Goal: Task Accomplishment & Management: Manage account settings

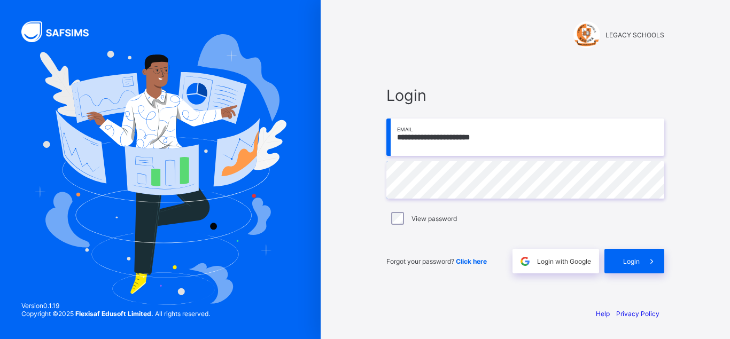
click at [643, 256] on span at bounding box center [651, 261] width 25 height 25
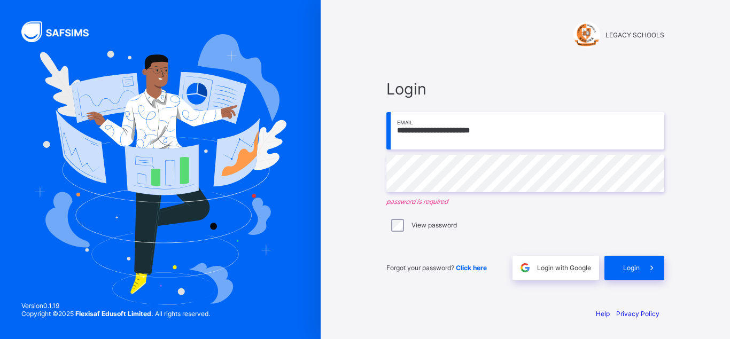
click at [392, 232] on div "View password" at bounding box center [525, 225] width 278 height 22
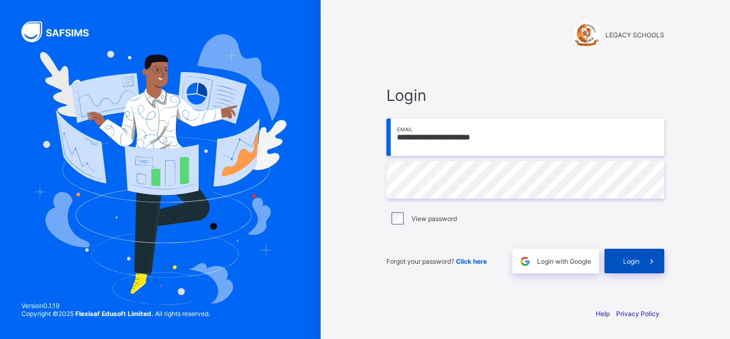
click at [641, 256] on span at bounding box center [651, 261] width 25 height 25
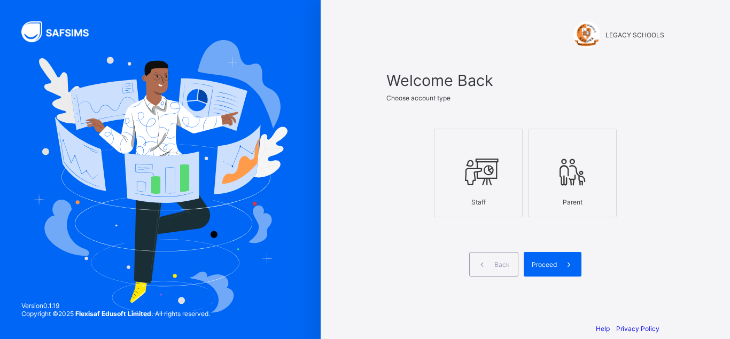
click at [453, 168] on div at bounding box center [478, 172] width 77 height 42
click at [549, 265] on span "Proceed" at bounding box center [543, 265] width 25 height 8
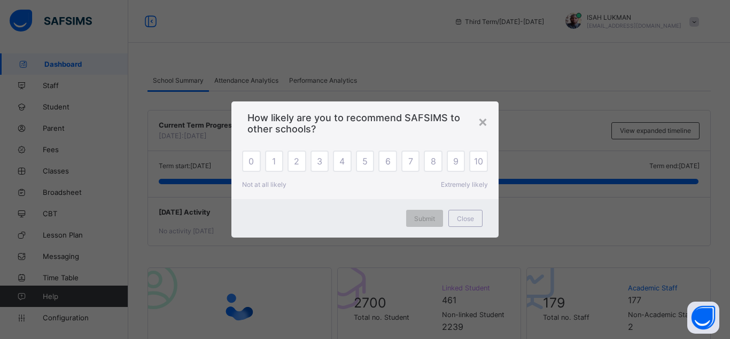
click at [466, 222] on span "Close" at bounding box center [465, 219] width 17 height 8
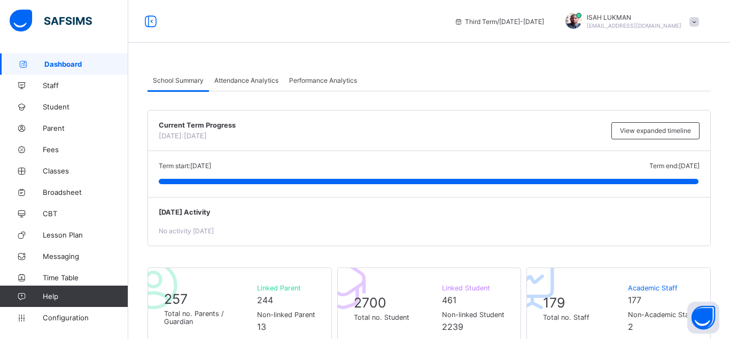
click at [71, 315] on span "Configuration" at bounding box center [85, 318] width 85 height 9
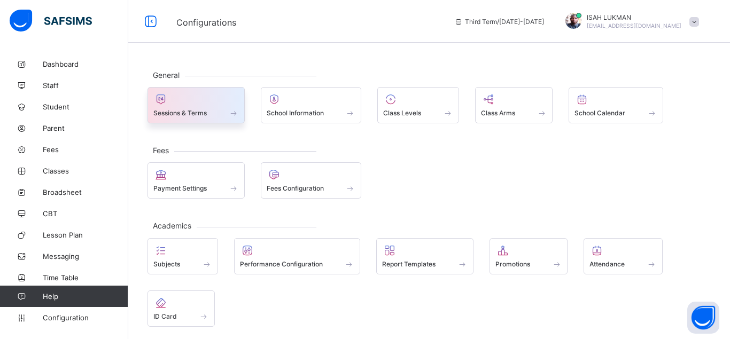
click at [200, 117] on div "Sessions & Terms" at bounding box center [195, 112] width 85 height 9
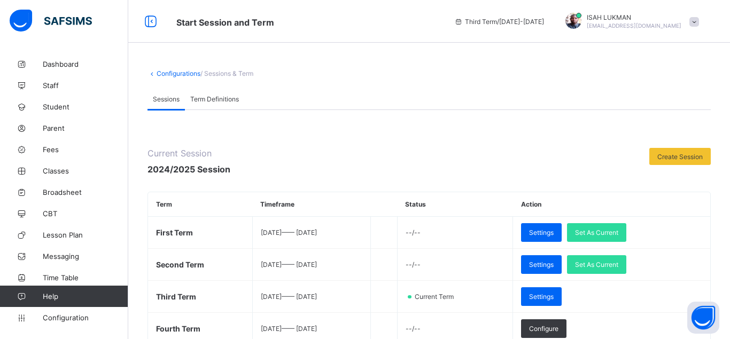
click at [164, 74] on link "Configurations" at bounding box center [178, 73] width 44 height 8
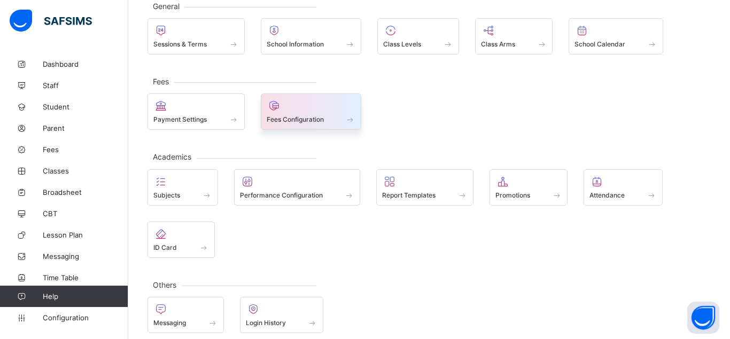
scroll to position [79, 0]
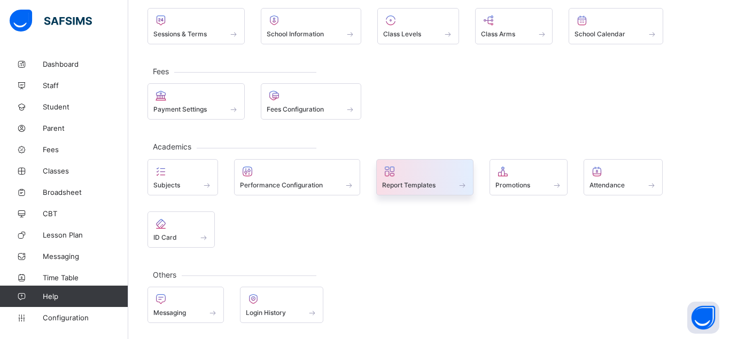
click at [429, 185] on span "Report Templates" at bounding box center [408, 185] width 53 height 8
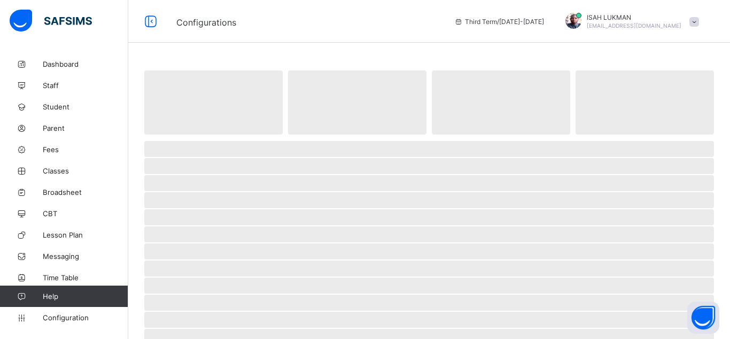
click at [326, 34] on div "Configurations Third Term / 2024-2025 ISAH LUKMAN lukmanisah666@gmail.com" at bounding box center [365, 21] width 730 height 43
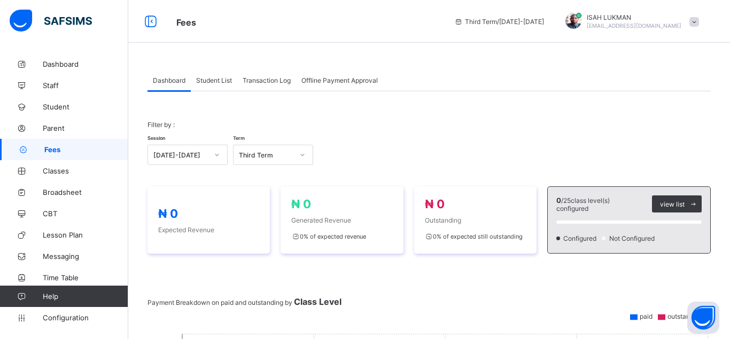
click at [71, 317] on span "Configuration" at bounding box center [85, 318] width 85 height 9
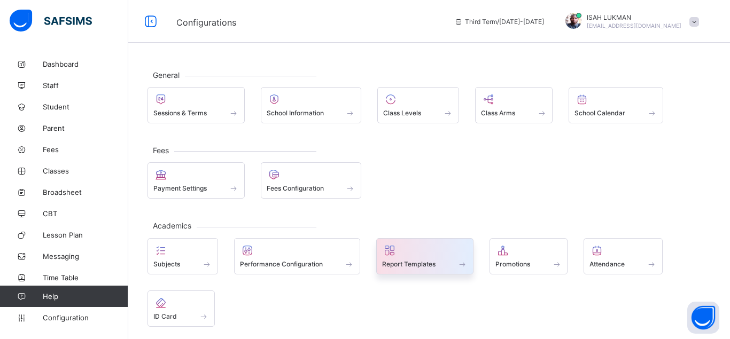
click at [442, 261] on div "Report Templates" at bounding box center [424, 264] width 85 height 9
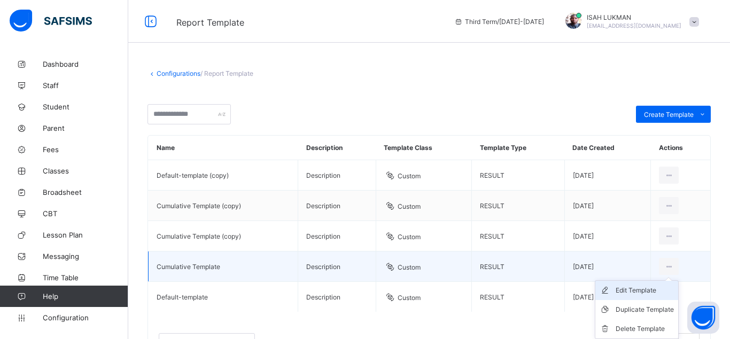
click at [636, 290] on div "Edit Template" at bounding box center [644, 290] width 58 height 11
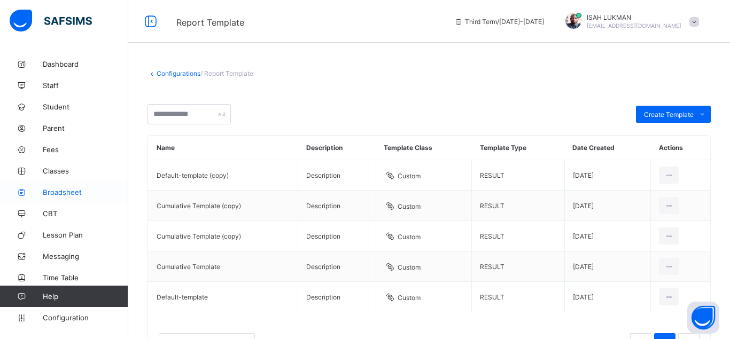
click at [64, 190] on span "Broadsheet" at bounding box center [85, 192] width 85 height 9
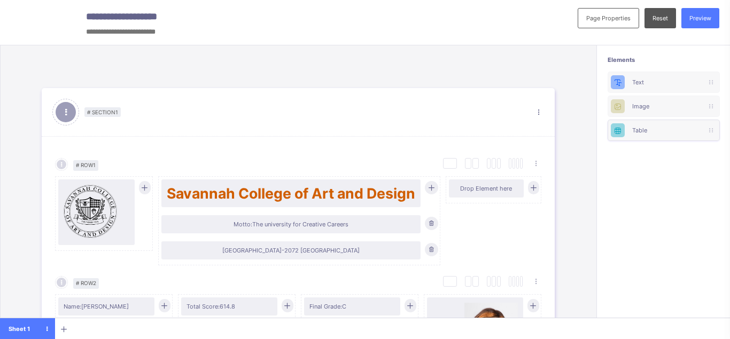
click at [647, 134] on div "Table" at bounding box center [663, 130] width 112 height 21
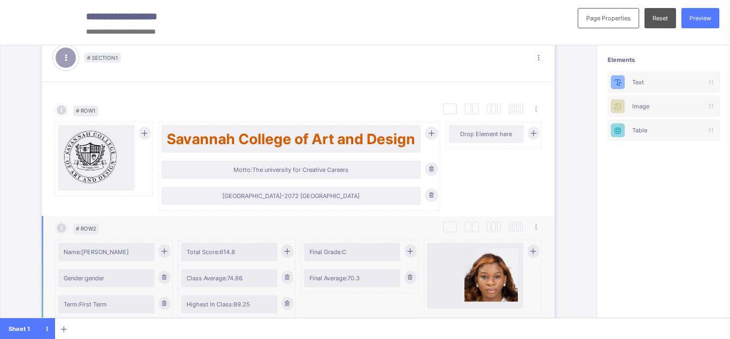
scroll to position [45, 0]
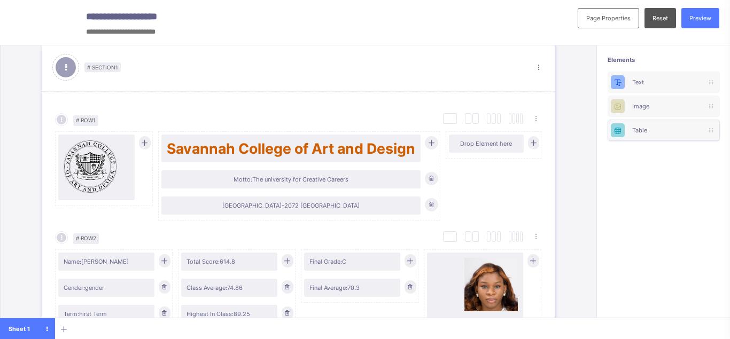
click at [614, 126] on div at bounding box center [617, 130] width 14 height 14
click at [615, 126] on div at bounding box center [617, 130] width 14 height 14
click at [663, 128] on div "Table" at bounding box center [663, 130] width 63 height 7
click at [710, 128] on icon at bounding box center [709, 130] width 3 height 6
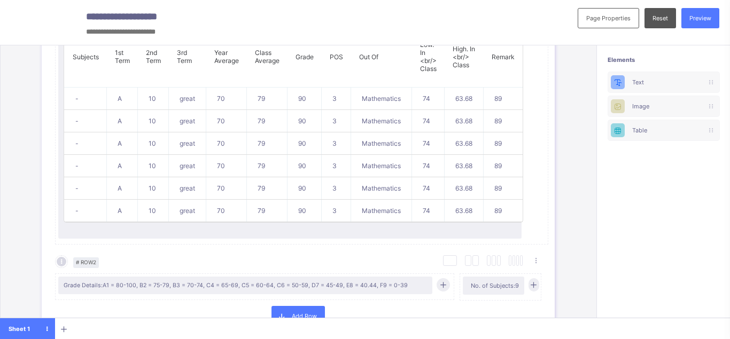
scroll to position [583, 0]
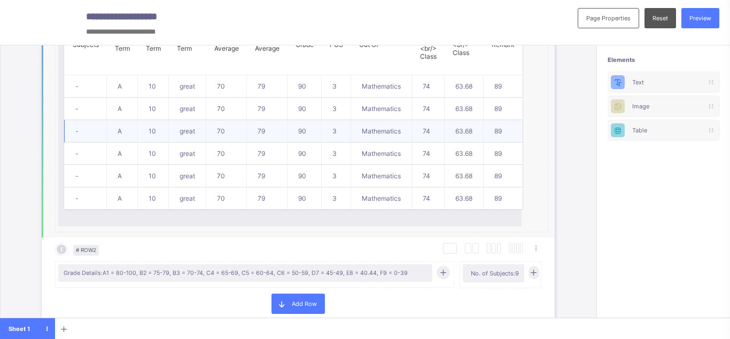
click at [310, 136] on td "90" at bounding box center [304, 131] width 34 height 22
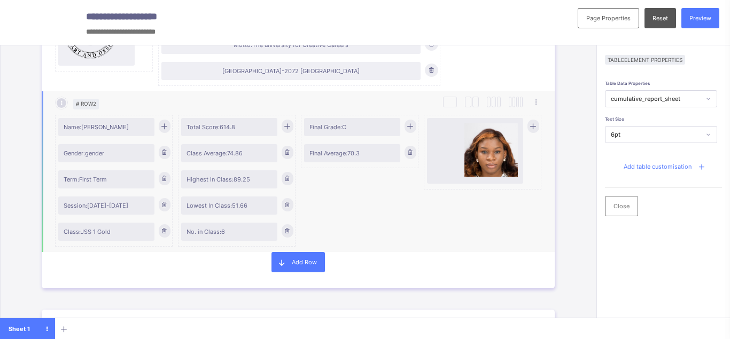
scroll to position [45, 0]
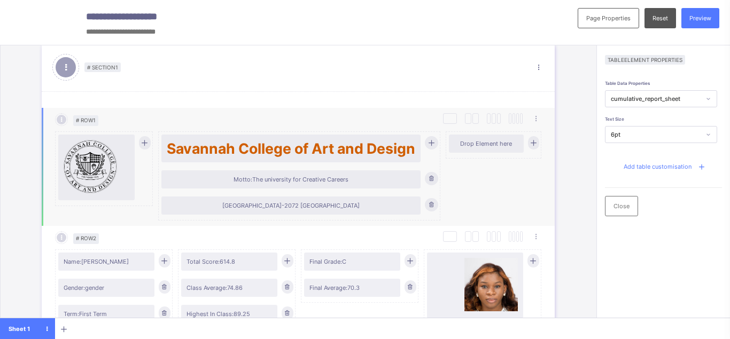
click at [263, 147] on span "Savannah College of Art and Design" at bounding box center [291, 148] width 248 height 17
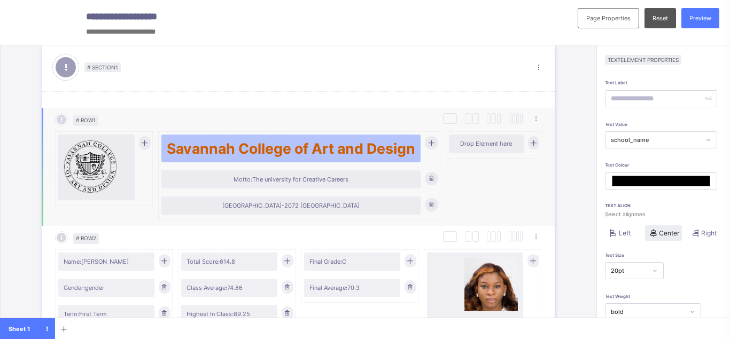
click at [263, 175] on div "Motto: The university for Creative Careers" at bounding box center [290, 179] width 259 height 18
click at [310, 213] on div "[GEOGRAPHIC_DATA]-2072 [GEOGRAPHIC_DATA]" at bounding box center [290, 206] width 259 height 18
click at [310, 211] on div "[GEOGRAPHIC_DATA]-2072 [GEOGRAPHIC_DATA]" at bounding box center [290, 206] width 259 height 18
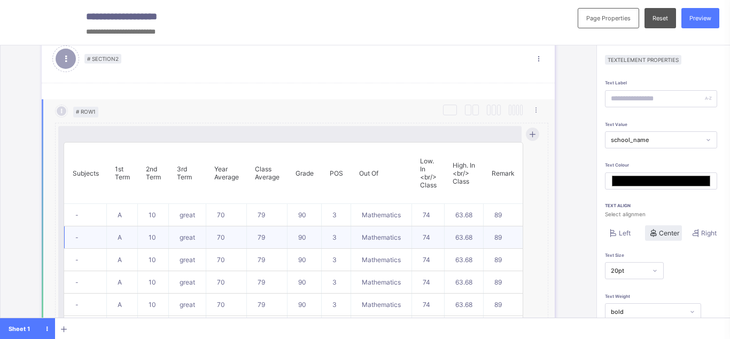
scroll to position [493, 0]
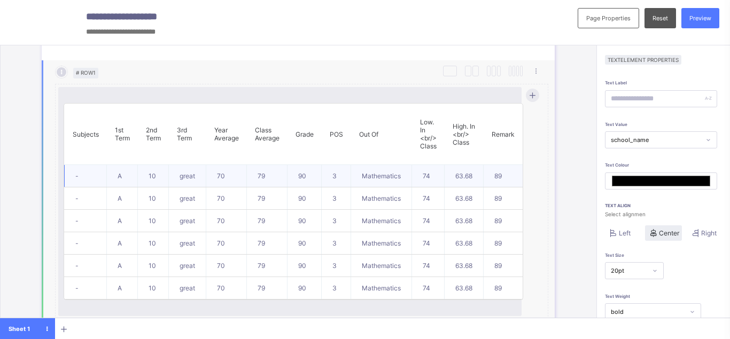
click at [250, 187] on td "79" at bounding box center [267, 176] width 41 height 22
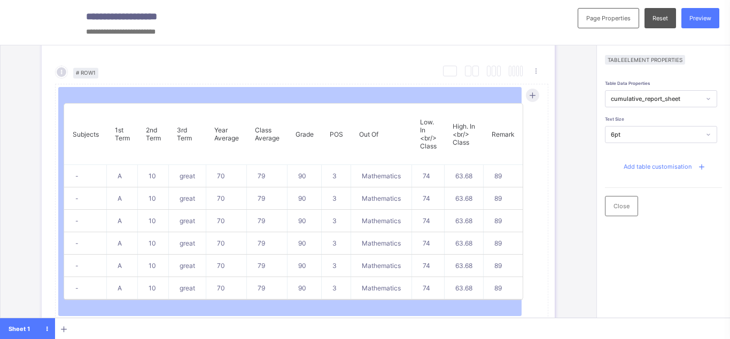
click at [709, 138] on icon at bounding box center [708, 134] width 6 height 11
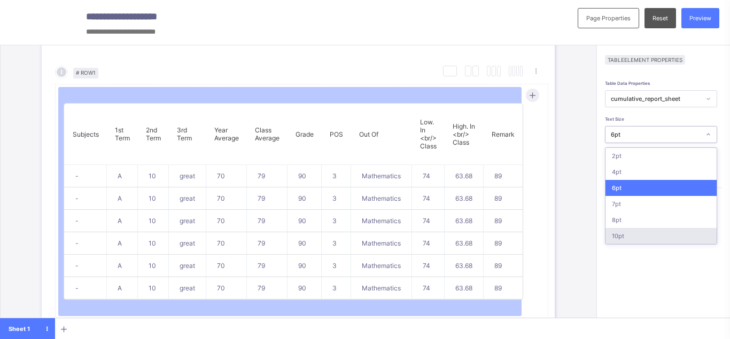
click at [630, 237] on div "10pt" at bounding box center [660, 236] width 111 height 16
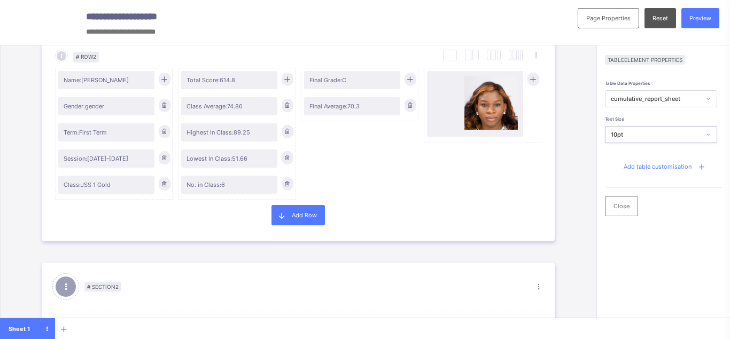
scroll to position [224, 0]
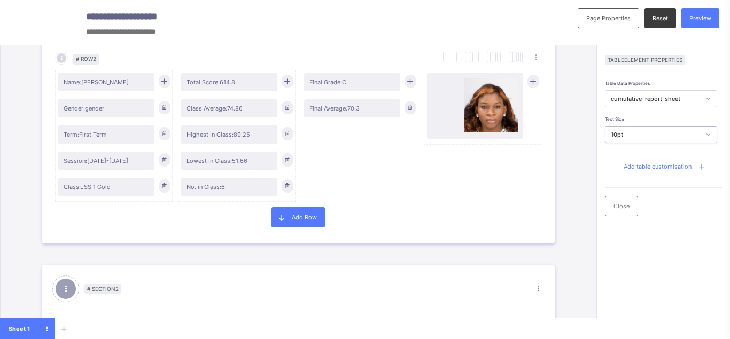
click at [657, 20] on span "Reset" at bounding box center [659, 17] width 15 height 7
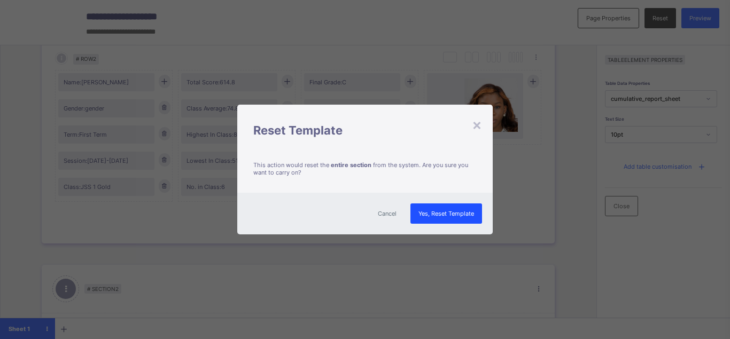
click at [450, 216] on span "Yes, Reset Template" at bounding box center [446, 213] width 56 height 7
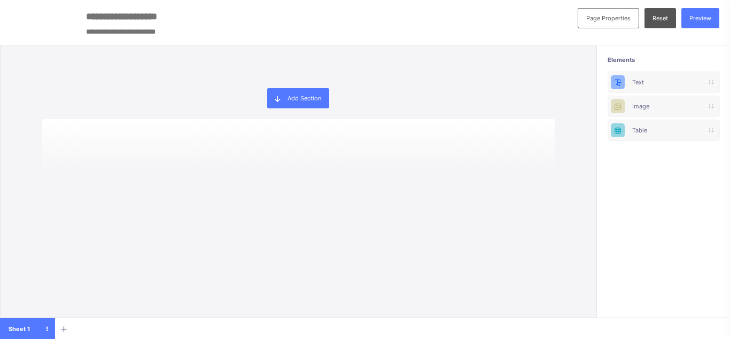
scroll to position [12, 0]
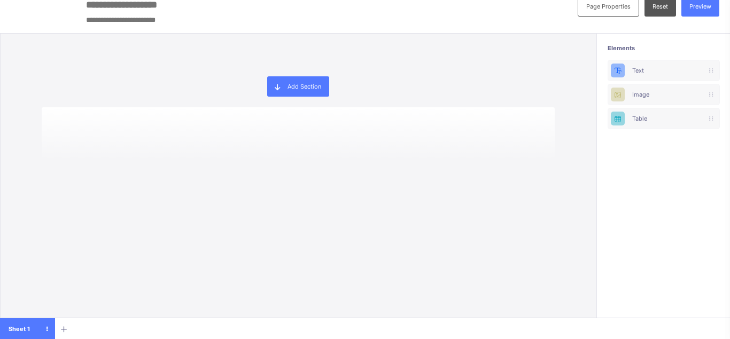
click at [67, 137] on div at bounding box center [298, 133] width 513 height 53
drag, startPoint x: 123, startPoint y: 148, endPoint x: 135, endPoint y: 169, distance: 24.2
click at [124, 151] on div at bounding box center [298, 133] width 513 height 53
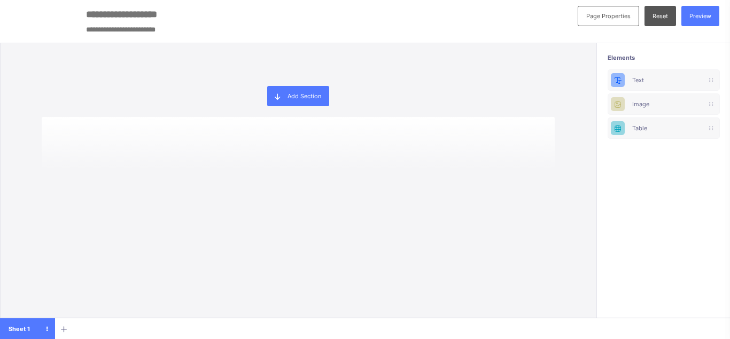
scroll to position [0, 0]
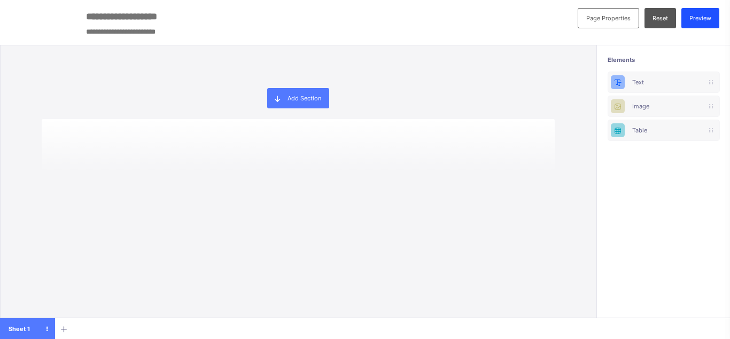
click at [699, 18] on span "Preview" at bounding box center [700, 17] width 22 height 7
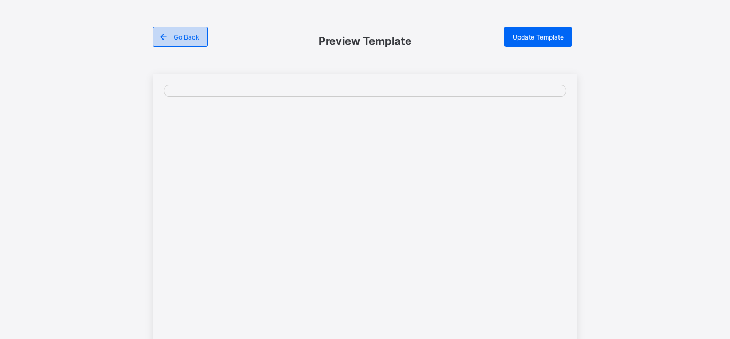
click at [158, 35] on span at bounding box center [163, 37] width 20 height 20
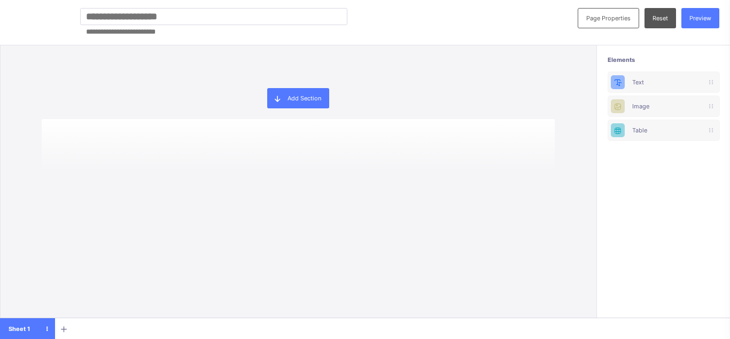
click at [141, 10] on input "text" at bounding box center [213, 16] width 267 height 17
click at [670, 15] on div "Reset" at bounding box center [660, 18] width 32 height 20
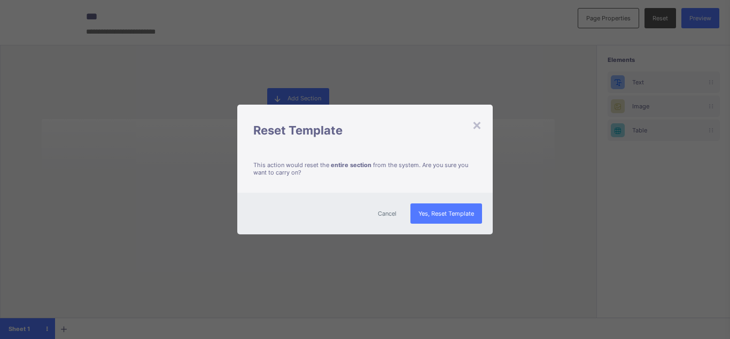
click at [387, 214] on span "Cancel" at bounding box center [387, 213] width 19 height 7
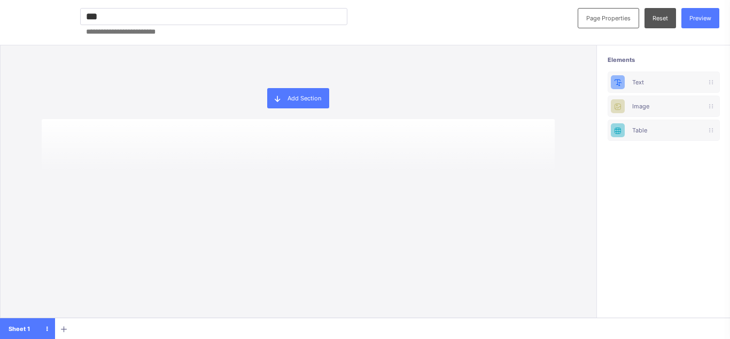
click at [116, 19] on input "***" at bounding box center [213, 16] width 267 height 17
type input "**********"
click at [660, 14] on div "Reset" at bounding box center [660, 18] width 32 height 20
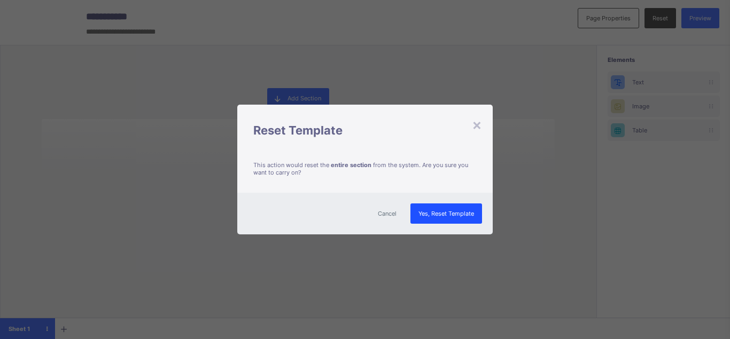
click at [456, 216] on span "Yes, Reset Template" at bounding box center [446, 213] width 56 height 7
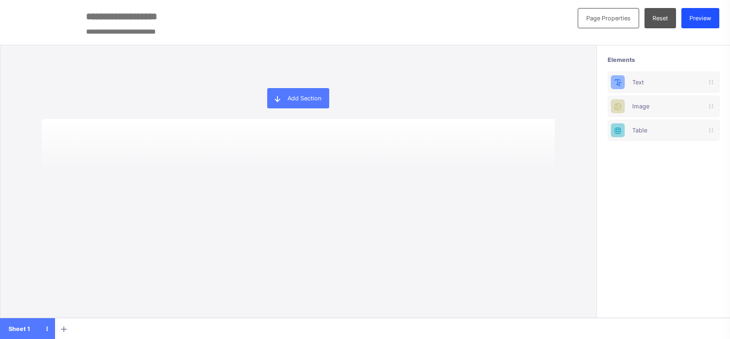
click at [700, 15] on span "Preview" at bounding box center [700, 17] width 22 height 7
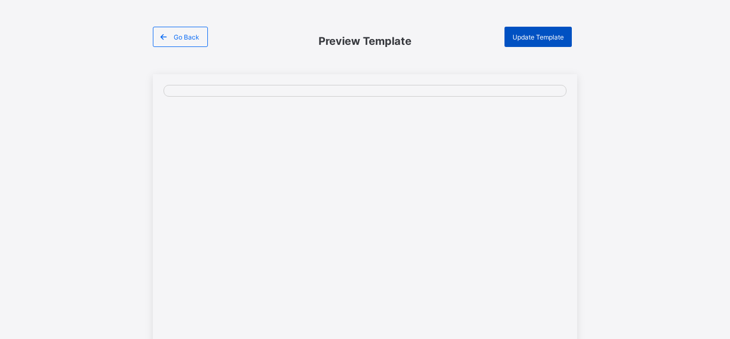
click at [526, 38] on span "Update Template" at bounding box center [537, 37] width 51 height 8
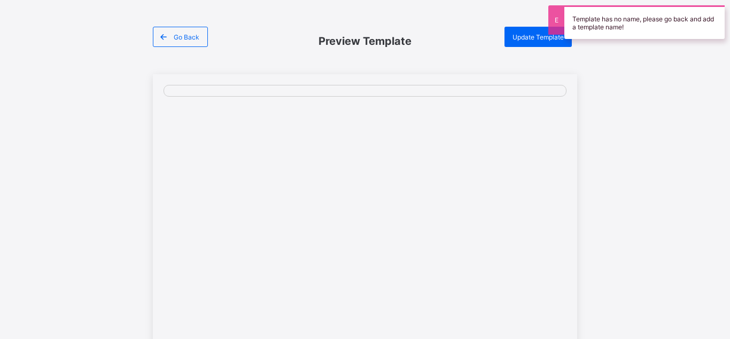
click at [214, 92] on div at bounding box center [364, 91] width 403 height 12
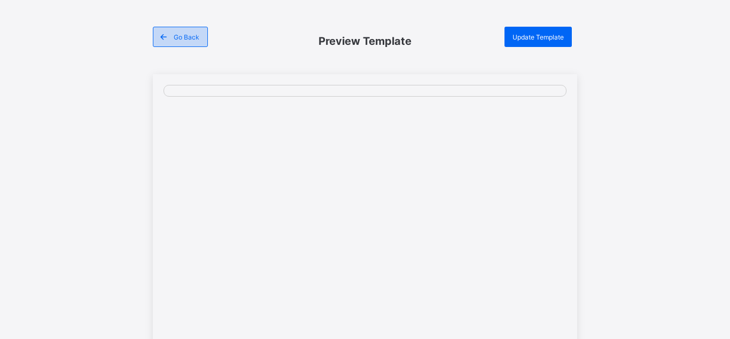
click at [179, 43] on div "Go Back" at bounding box center [180, 37] width 55 height 20
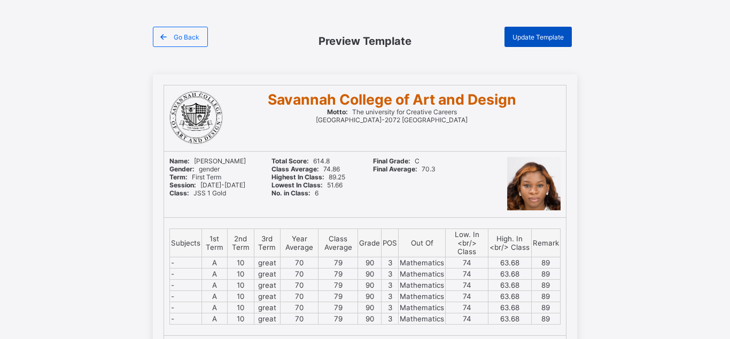
click at [534, 32] on div "Update Template" at bounding box center [537, 37] width 67 height 20
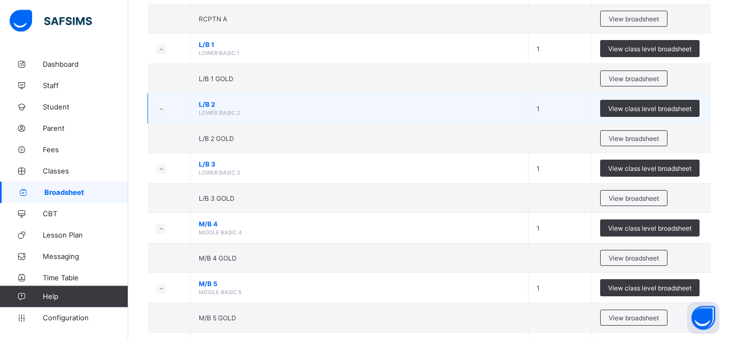
scroll to position [272, 0]
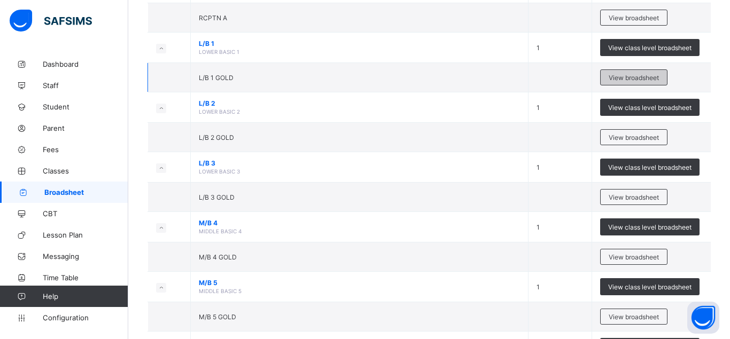
click at [634, 73] on div "View broadsheet" at bounding box center [633, 77] width 67 height 16
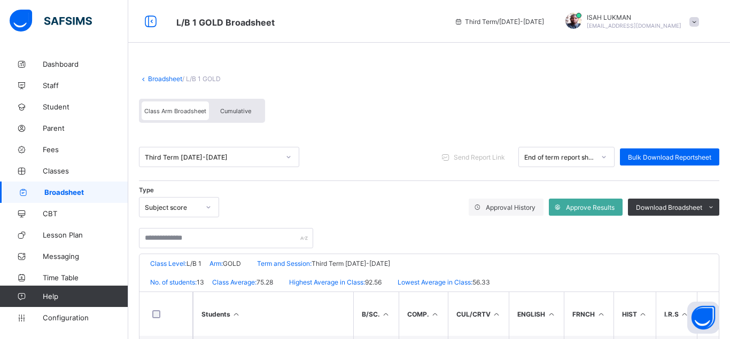
click at [247, 114] on span "Cumulative" at bounding box center [235, 110] width 31 height 7
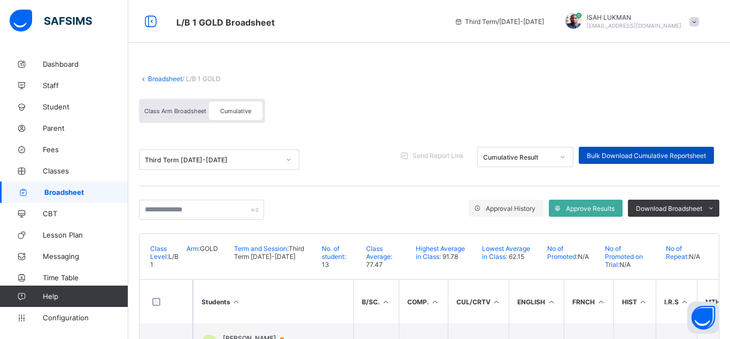
click at [639, 152] on span "Bulk Download Cumulative Reportsheet" at bounding box center [645, 156] width 119 height 8
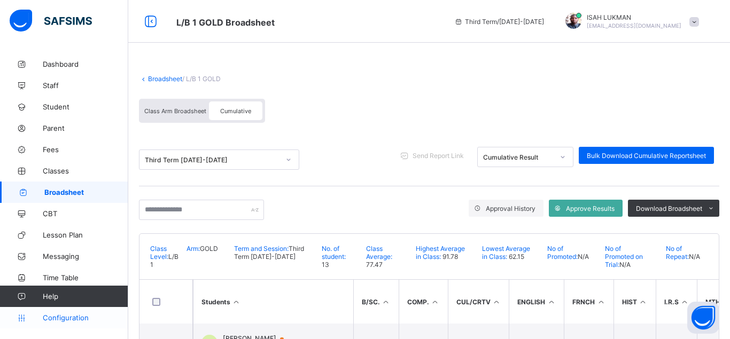
click at [66, 307] on link "Configuration" at bounding box center [64, 317] width 128 height 21
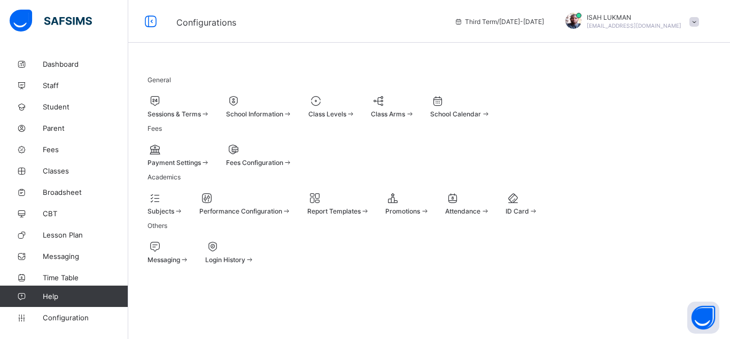
click at [361, 215] on span "Report Templates" at bounding box center [333, 211] width 53 height 8
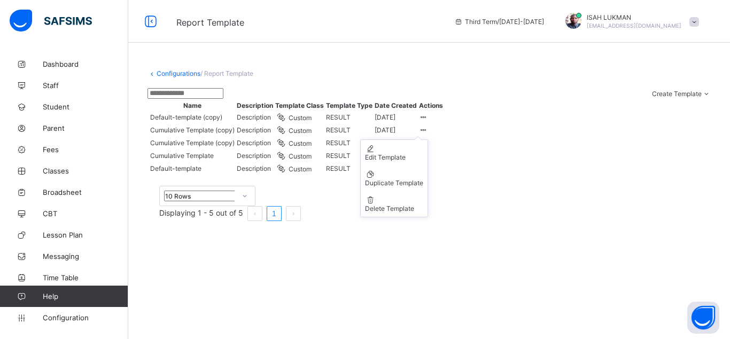
click at [428, 134] on icon at bounding box center [423, 130] width 9 height 8
click at [423, 161] on div "Edit Template" at bounding box center [394, 157] width 58 height 8
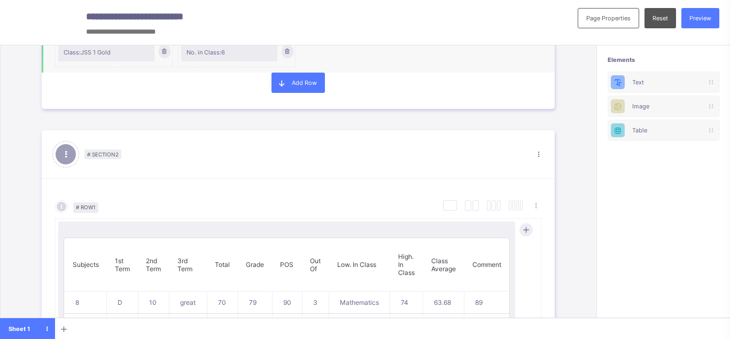
scroll to position [493, 0]
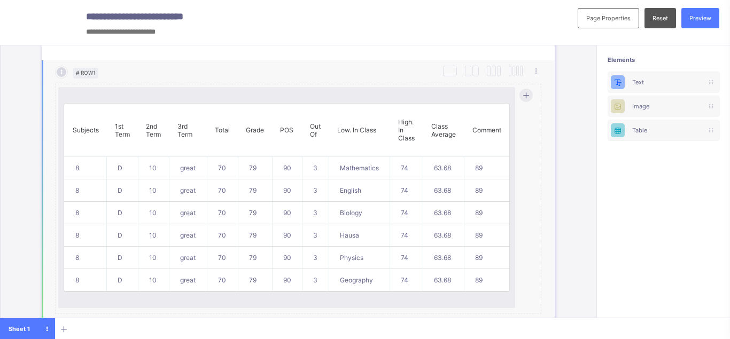
click at [96, 121] on th "Subjects" at bounding box center [86, 130] width 42 height 53
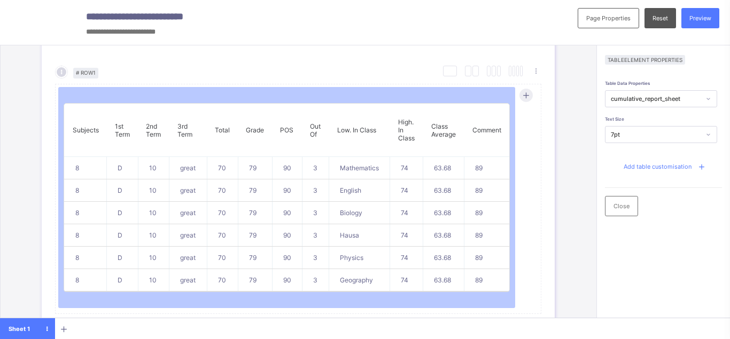
click at [614, 133] on div "7pt" at bounding box center [655, 134] width 90 height 7
click at [710, 136] on icon at bounding box center [708, 134] width 6 height 11
click at [707, 135] on icon at bounding box center [708, 134] width 6 height 11
